Goal: Task Accomplishment & Management: Complete application form

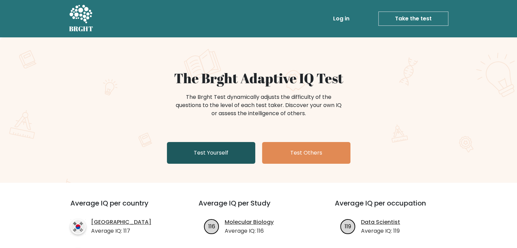
click at [210, 151] on link "Test Yourself" at bounding box center [211, 153] width 88 height 22
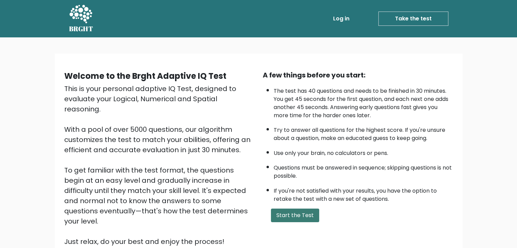
click at [300, 212] on button "Start the Test" at bounding box center [295, 216] width 48 height 14
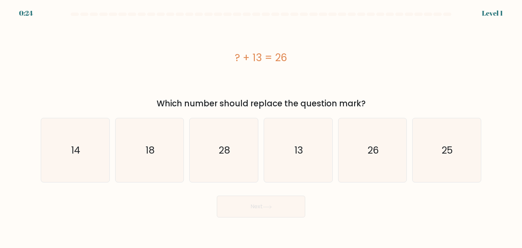
click at [384, 58] on div "? + 13 = 26" at bounding box center [261, 57] width 441 height 15
click at [301, 142] on icon "13" at bounding box center [298, 150] width 64 height 64
click at [262, 128] on input "d. 13" at bounding box center [261, 125] width 0 height 3
radio input "true"
click at [264, 206] on button "Next" at bounding box center [261, 207] width 88 height 22
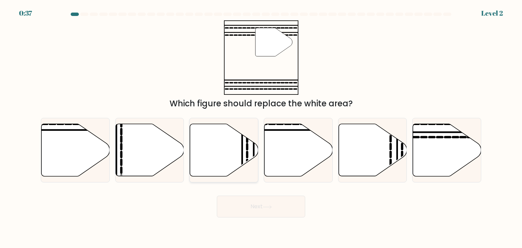
click at [216, 151] on icon at bounding box center [224, 150] width 68 height 52
click at [261, 128] on input "c." at bounding box center [261, 125] width 0 height 3
radio input "true"
click at [276, 210] on button "Next" at bounding box center [261, 207] width 88 height 22
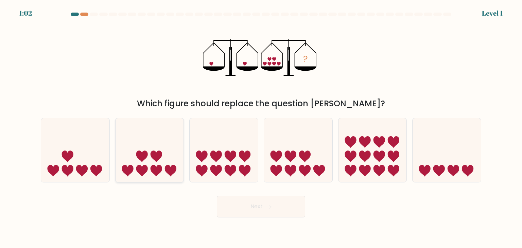
click at [153, 164] on icon at bounding box center [150, 150] width 68 height 56
click at [261, 128] on input "b." at bounding box center [261, 125] width 0 height 3
radio input "true"
click at [266, 207] on icon at bounding box center [267, 207] width 9 height 4
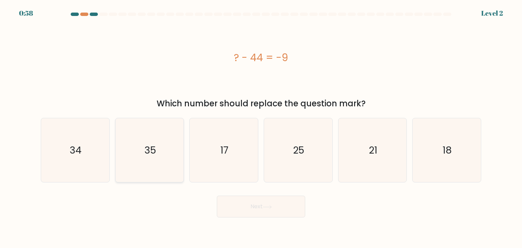
click at [163, 152] on icon "35" at bounding box center [150, 150] width 64 height 64
click at [261, 128] on input "b. 35" at bounding box center [261, 125] width 0 height 3
radio input "true"
click at [267, 201] on button "Next" at bounding box center [261, 207] width 88 height 22
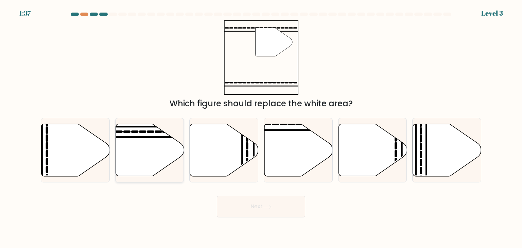
click at [153, 150] on icon at bounding box center [150, 150] width 68 height 52
click at [261, 128] on input "b." at bounding box center [261, 125] width 0 height 3
radio input "true"
click at [248, 206] on button "Next" at bounding box center [261, 207] width 88 height 22
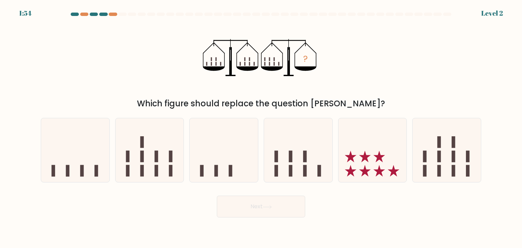
click at [489, 80] on form at bounding box center [261, 115] width 522 height 205
click at [290, 159] on rect at bounding box center [291, 157] width 4 height 12
click at [262, 128] on input "d." at bounding box center [261, 125] width 0 height 3
radio input "true"
click at [279, 204] on button "Next" at bounding box center [261, 207] width 88 height 22
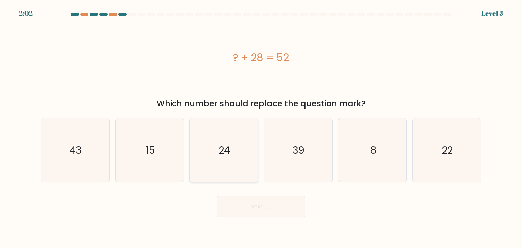
click at [239, 153] on icon "24" at bounding box center [224, 150] width 64 height 64
click at [261, 128] on input "c. 24" at bounding box center [261, 125] width 0 height 3
radio input "true"
click at [285, 208] on button "Next" at bounding box center [261, 207] width 88 height 22
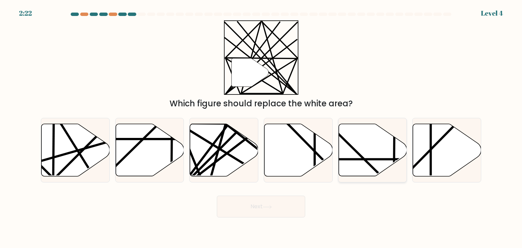
click at [370, 157] on icon at bounding box center [373, 150] width 68 height 52
click at [262, 128] on input "e." at bounding box center [261, 125] width 0 height 3
radio input "true"
click at [250, 206] on button "Next" at bounding box center [261, 207] width 88 height 22
